Goal: Task Accomplishment & Management: Use online tool/utility

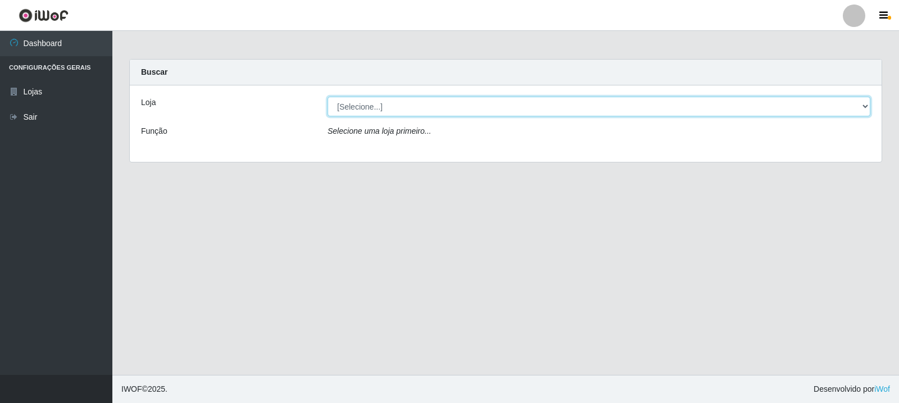
click at [419, 109] on select "[Selecione...] Rede Compras Supermercados - LOJA 3" at bounding box center [599, 107] width 543 height 20
select select "162"
click at [328, 97] on select "[Selecione...] Rede Compras Supermercados - LOJA 3" at bounding box center [599, 107] width 543 height 20
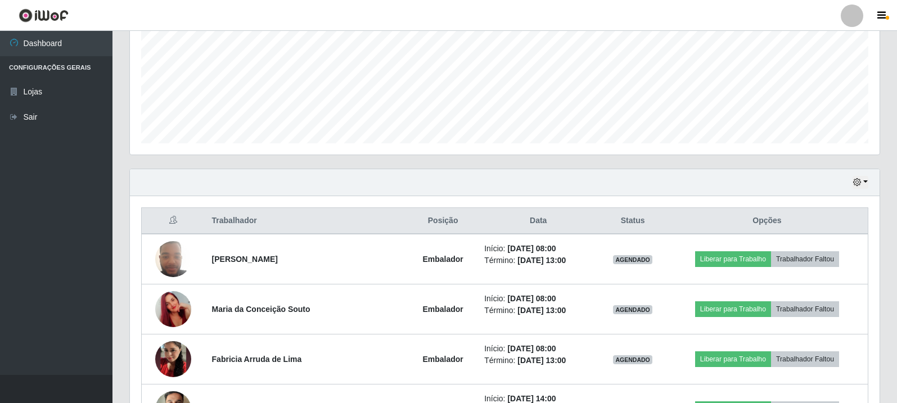
scroll to position [281, 0]
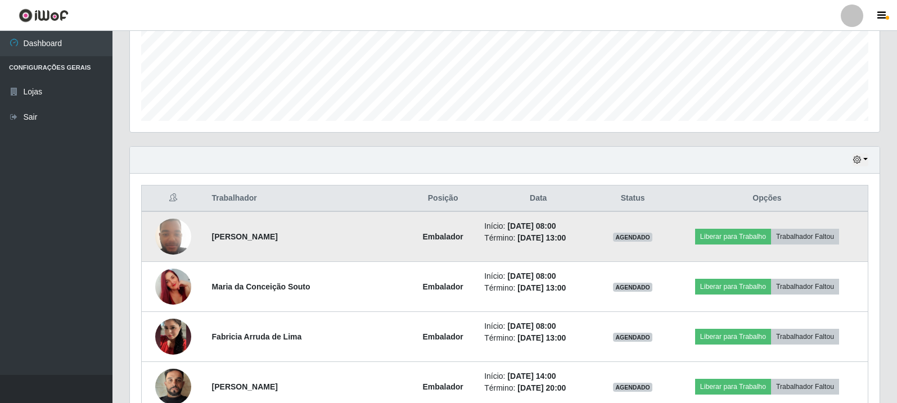
click at [725, 224] on td "Liberar para Trabalho Trabalhador Faltou" at bounding box center [767, 236] width 202 height 51
click at [726, 229] on button "Liberar para Trabalho" at bounding box center [733, 237] width 76 height 16
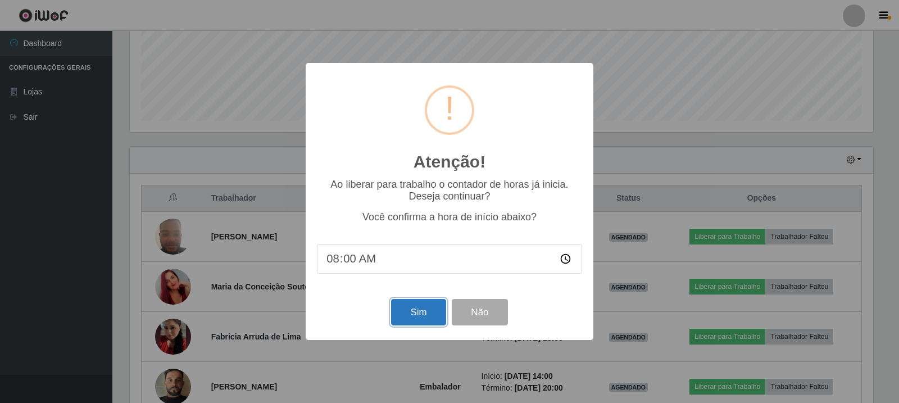
click at [409, 314] on button "Sim" at bounding box center [418, 312] width 55 height 26
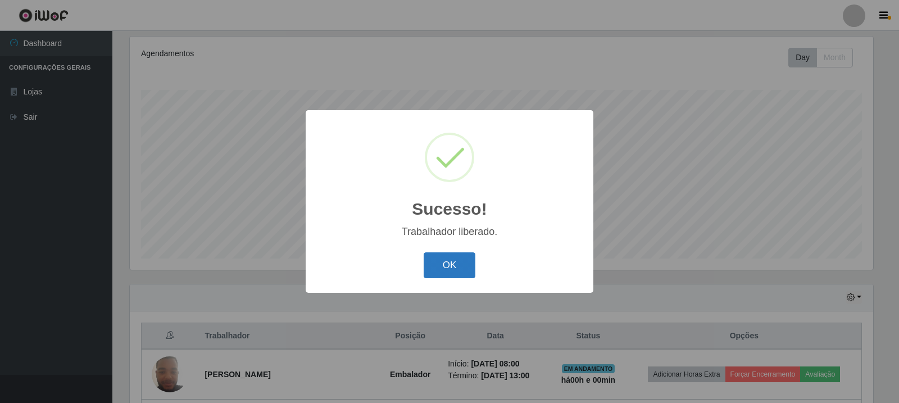
click at [438, 269] on button "OK" at bounding box center [450, 265] width 52 height 26
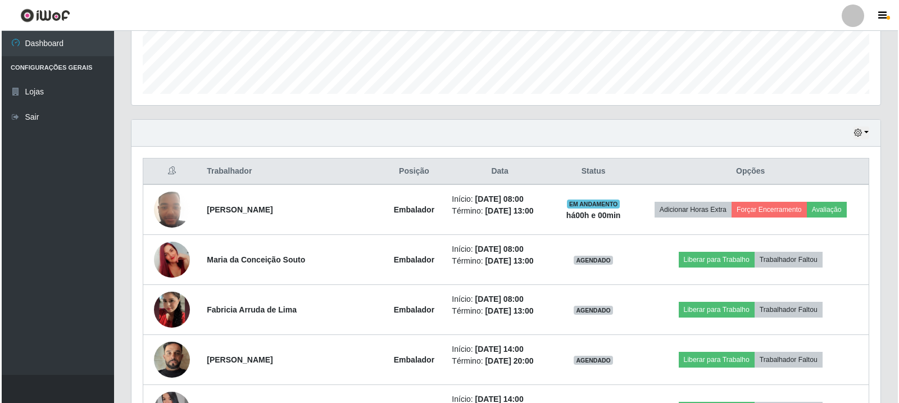
scroll to position [312, 0]
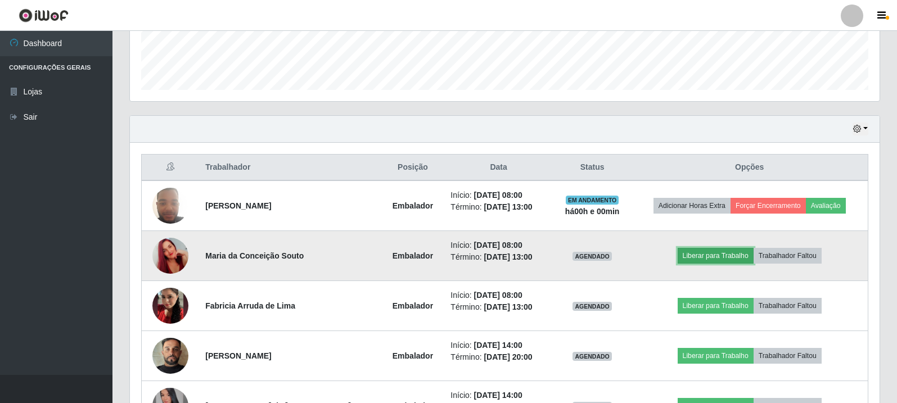
click at [705, 256] on button "Liberar para Trabalho" at bounding box center [715, 256] width 76 height 16
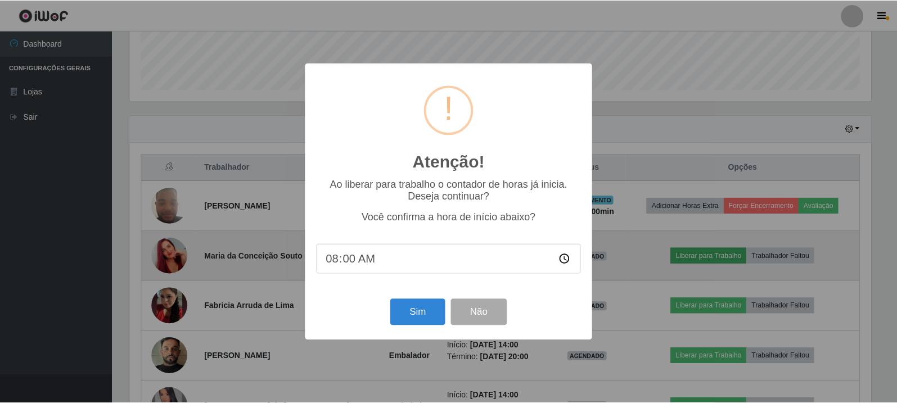
scroll to position [233, 744]
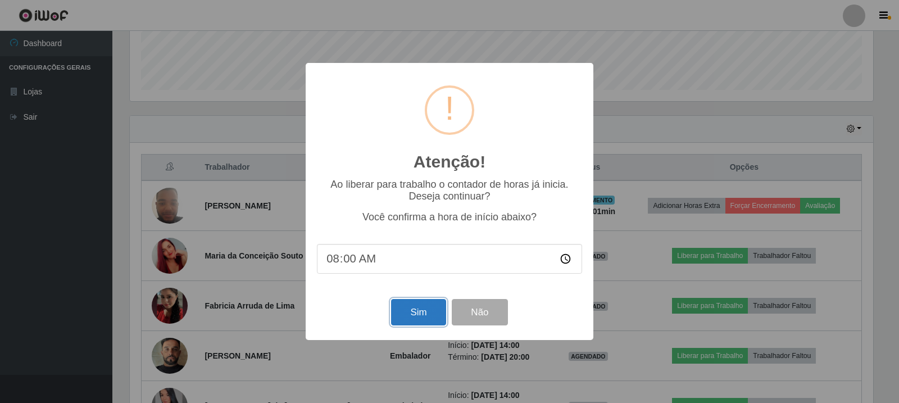
click at [411, 322] on button "Sim" at bounding box center [418, 312] width 55 height 26
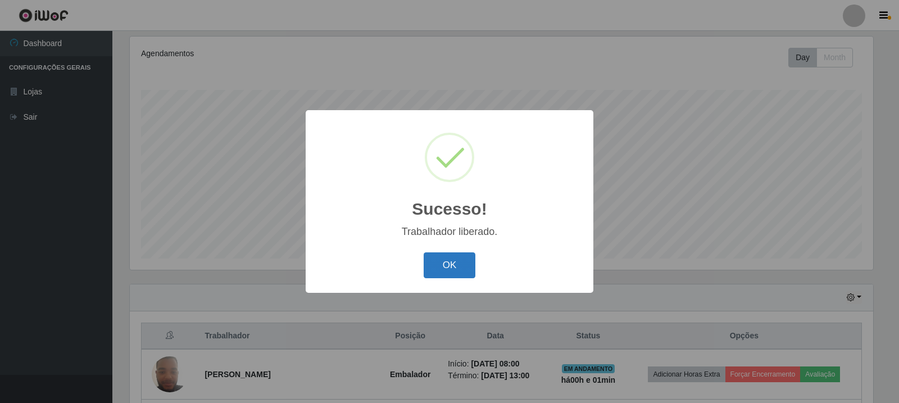
click at [463, 268] on button "OK" at bounding box center [450, 265] width 52 height 26
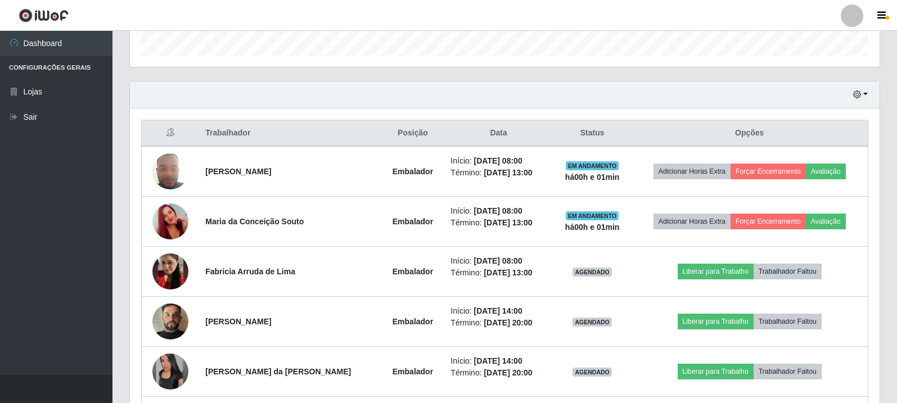
scroll to position [368, 0]
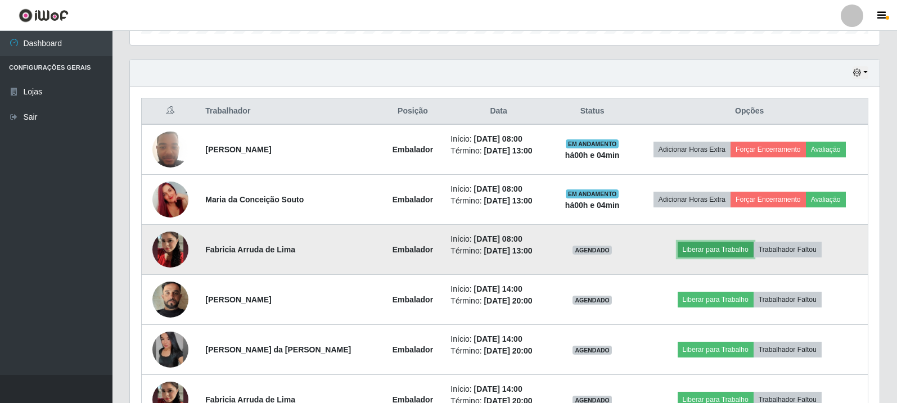
click at [744, 248] on button "Liberar para Trabalho" at bounding box center [715, 250] width 76 height 16
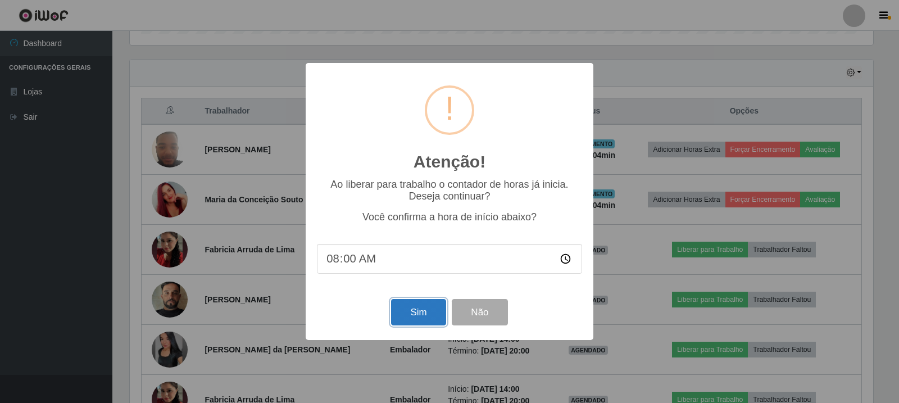
click at [416, 319] on button "Sim" at bounding box center [418, 312] width 55 height 26
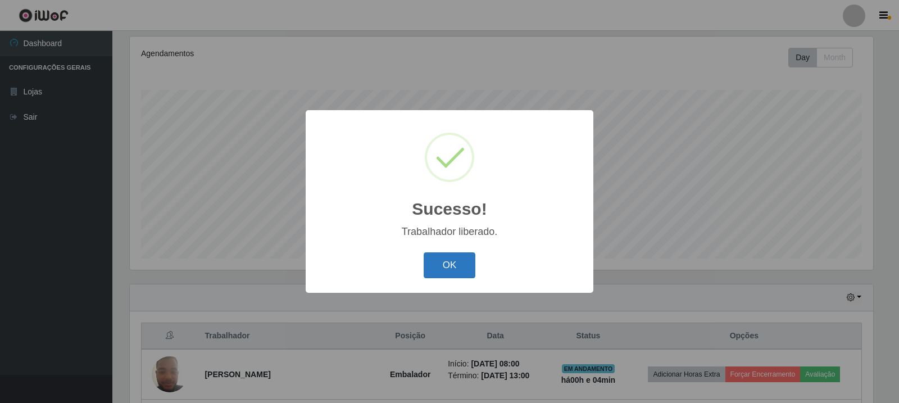
click at [446, 278] on button "OK" at bounding box center [450, 265] width 52 height 26
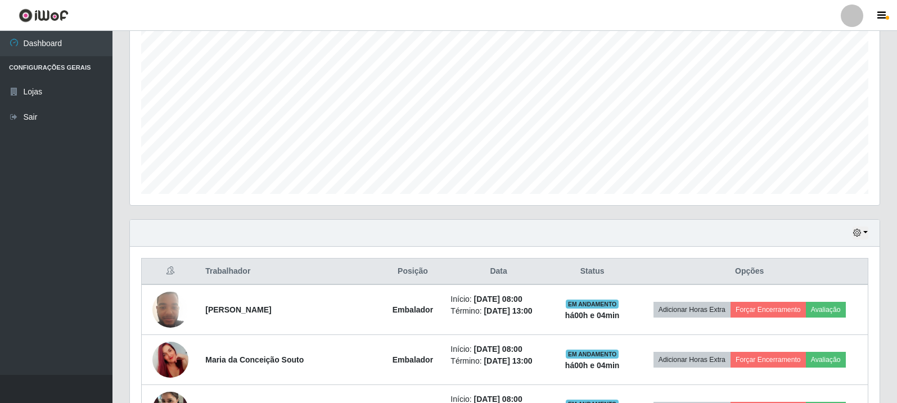
scroll to position [312, 0]
